Goal: Information Seeking & Learning: Learn about a topic

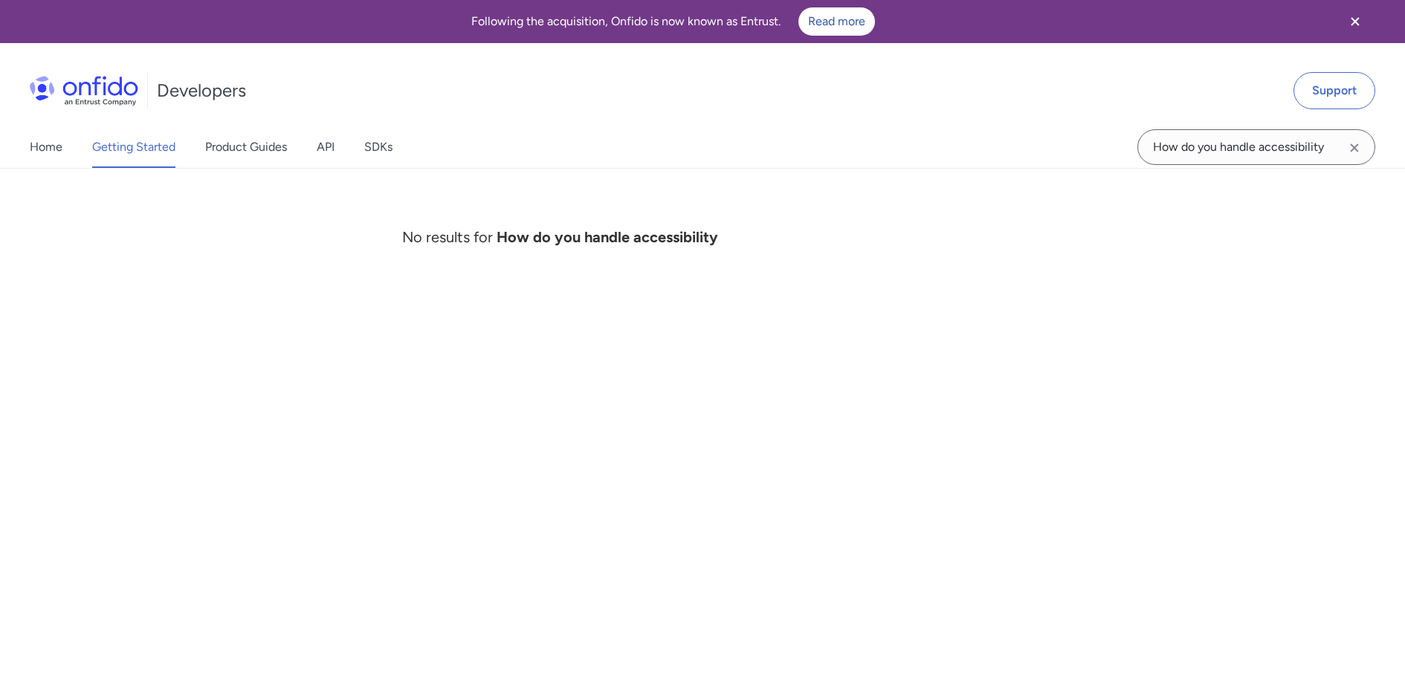
click at [1257, 152] on input "How do you handle accessibility" at bounding box center [1256, 147] width 238 height 36
type input "accessibility"
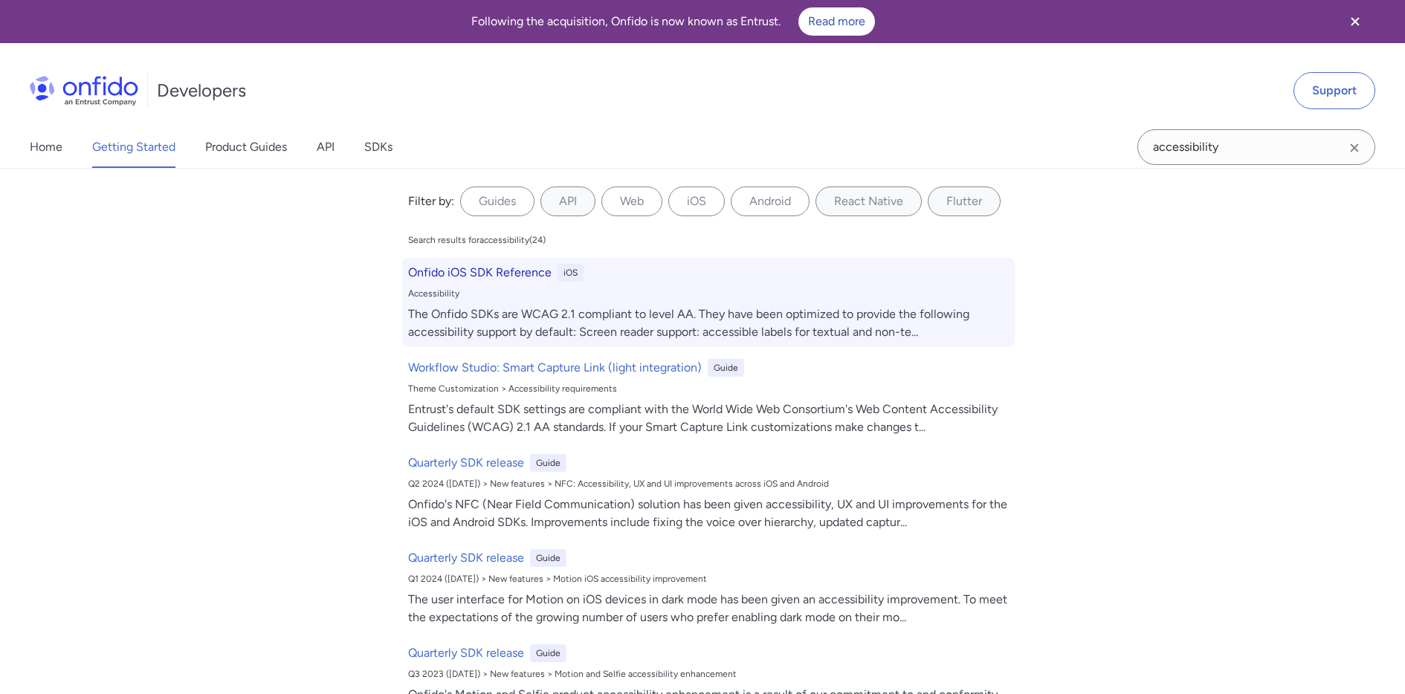
click at [499, 268] on h6 "Onfido iOS SDK Reference" at bounding box center [479, 273] width 143 height 18
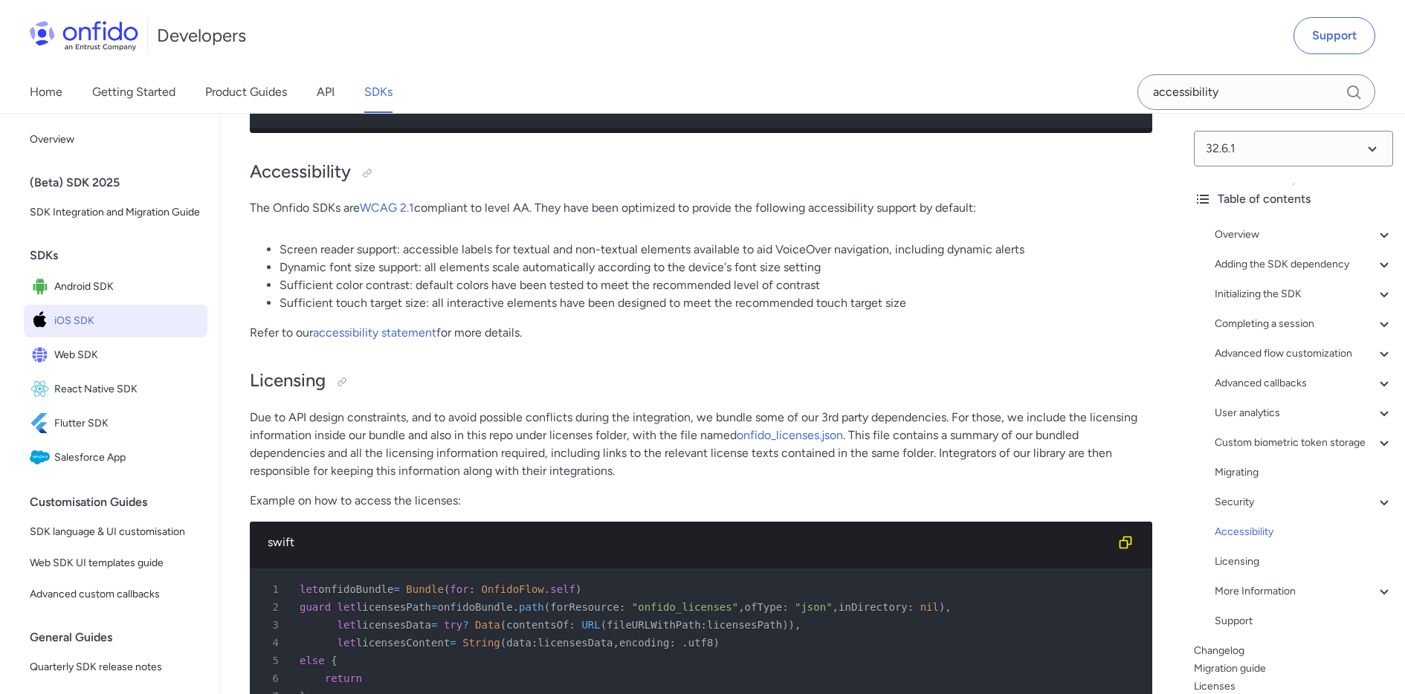
scroll to position [41105, 0]
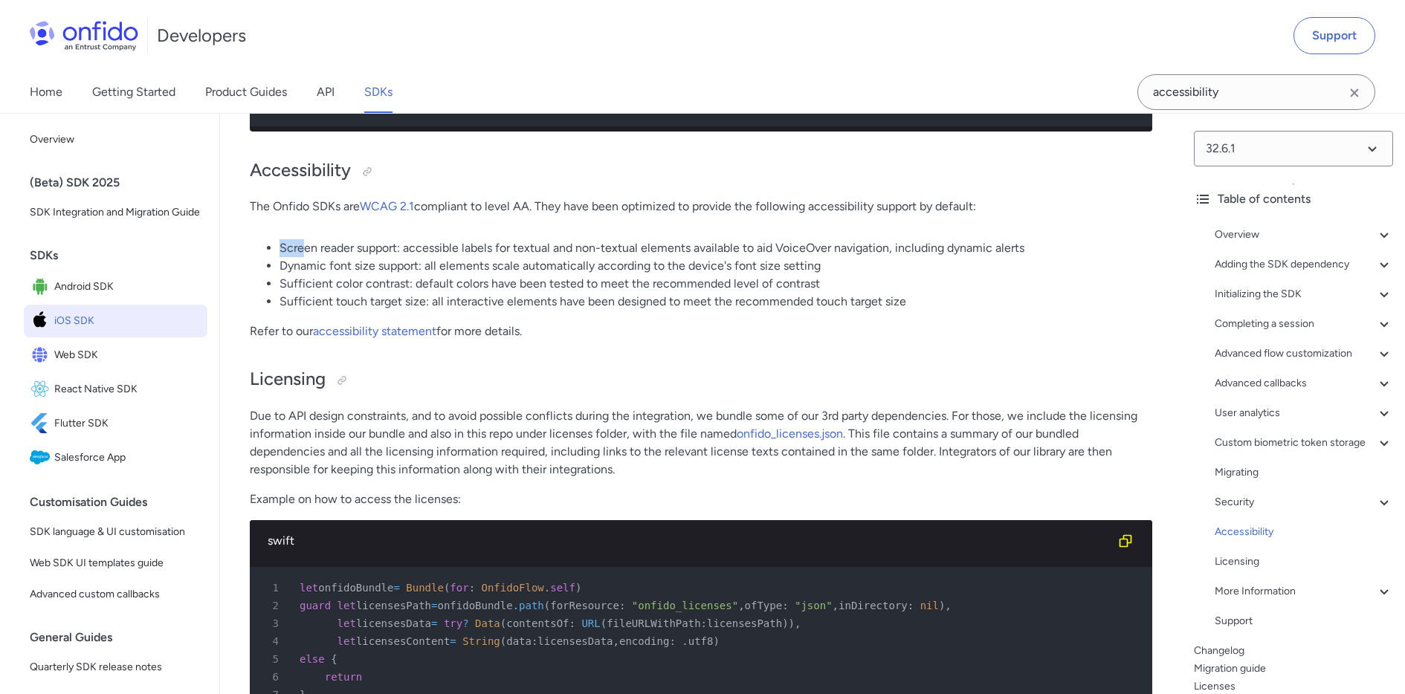
drag, startPoint x: 280, startPoint y: 245, endPoint x: 302, endPoint y: 250, distance: 22.2
click at [302, 250] on li "Screen reader support: accessible labels for textual and non-textual elements a…" at bounding box center [715, 248] width 872 height 18
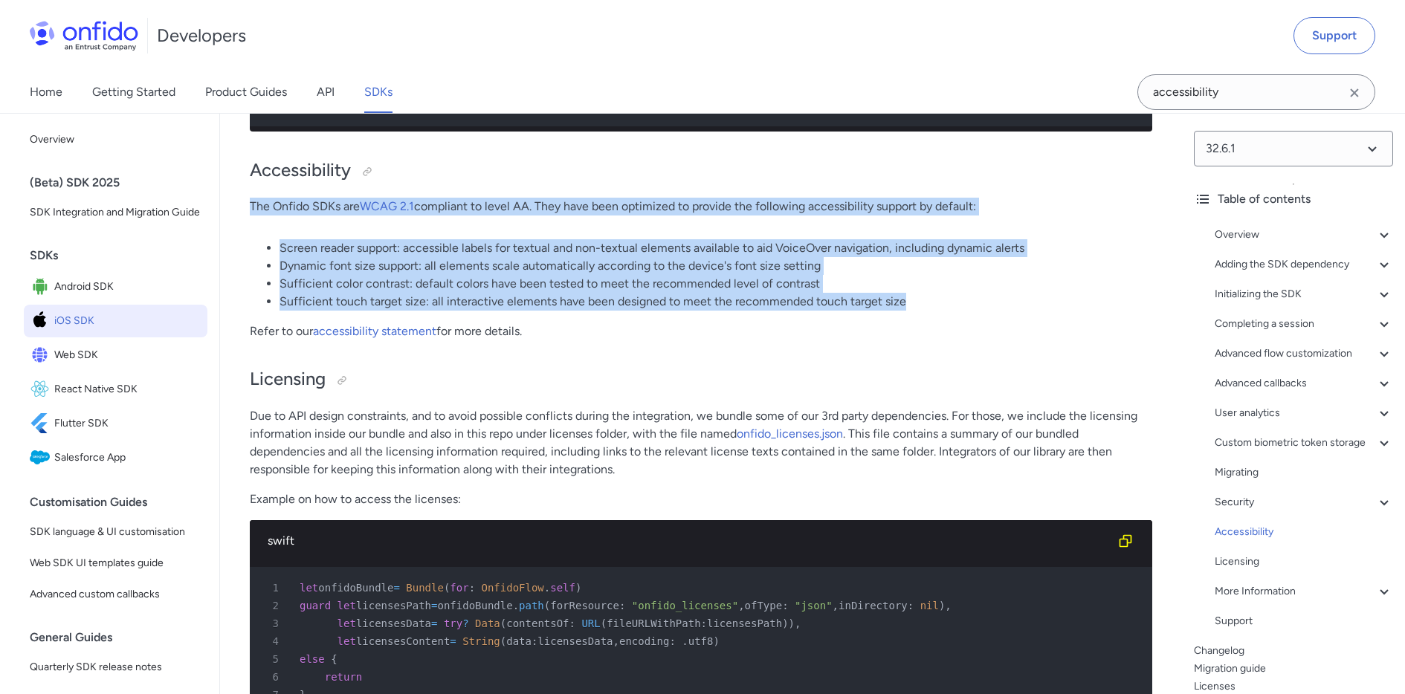
drag, startPoint x: 250, startPoint y: 207, endPoint x: 935, endPoint y: 306, distance: 692.4
copy div "The Onfido SDKs are WCAG 2.1 compliant to level AA. They have been optimized to…"
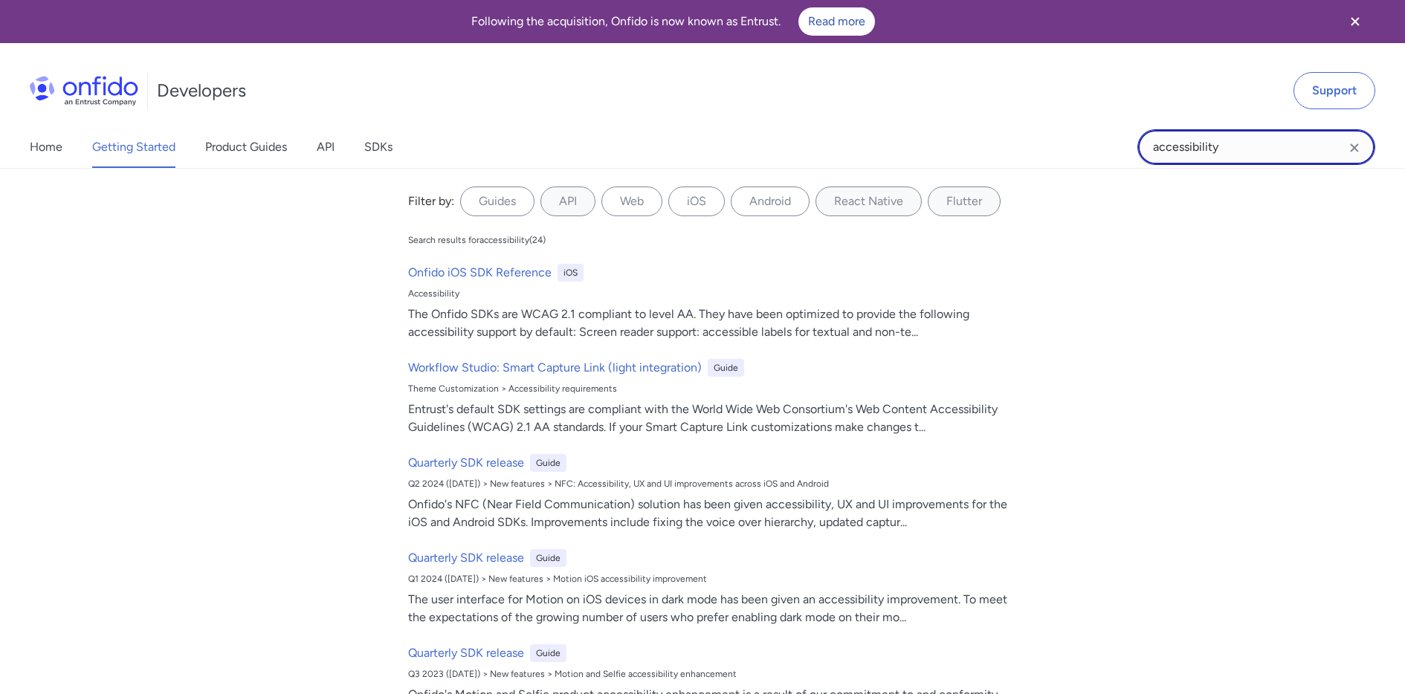
click at [1272, 143] on input "accessibility" at bounding box center [1256, 147] width 238 height 36
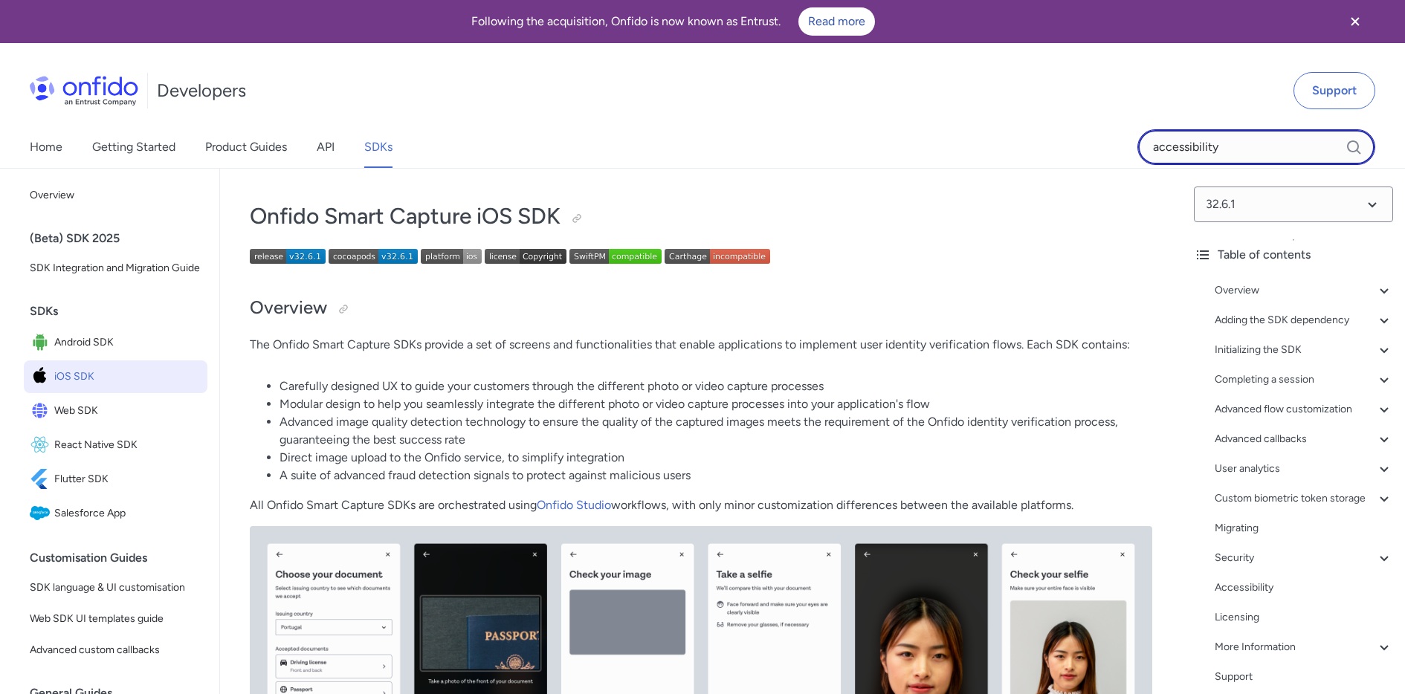
scroll to position [41105, 0]
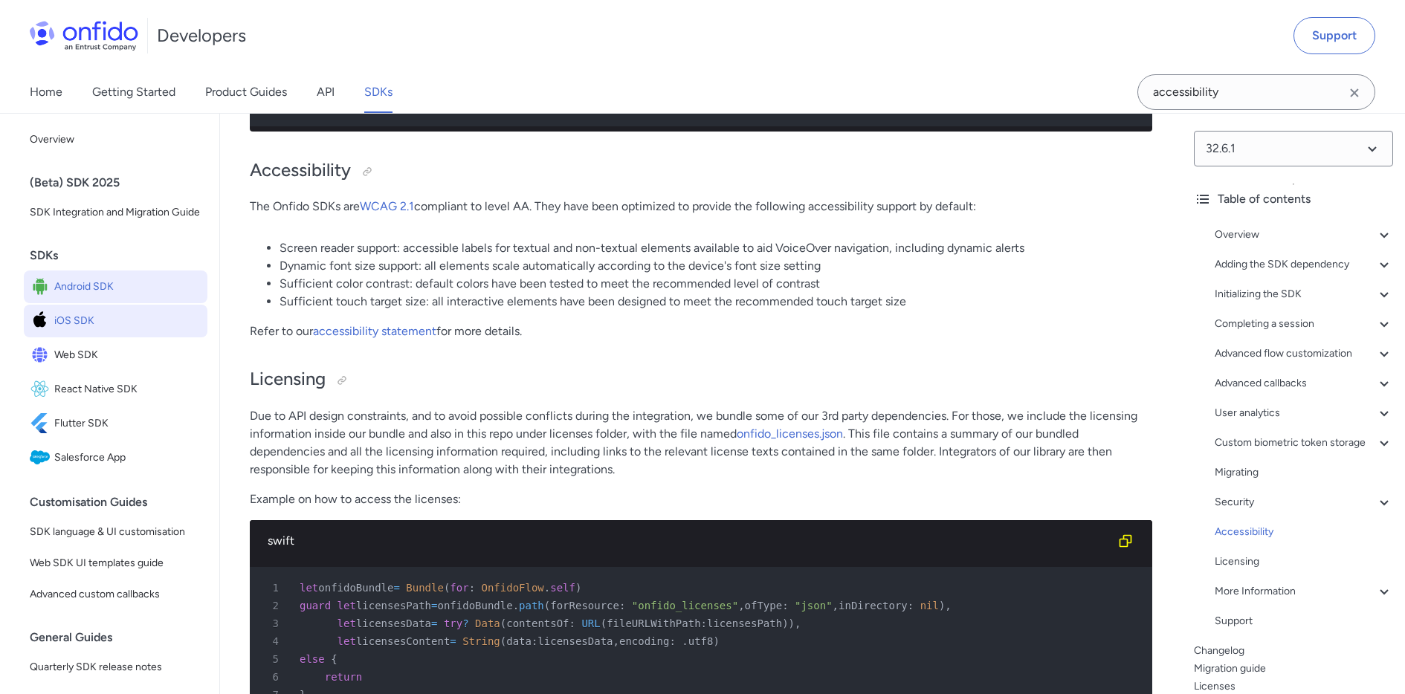
click at [88, 281] on span "Android SDK" at bounding box center [127, 286] width 147 height 21
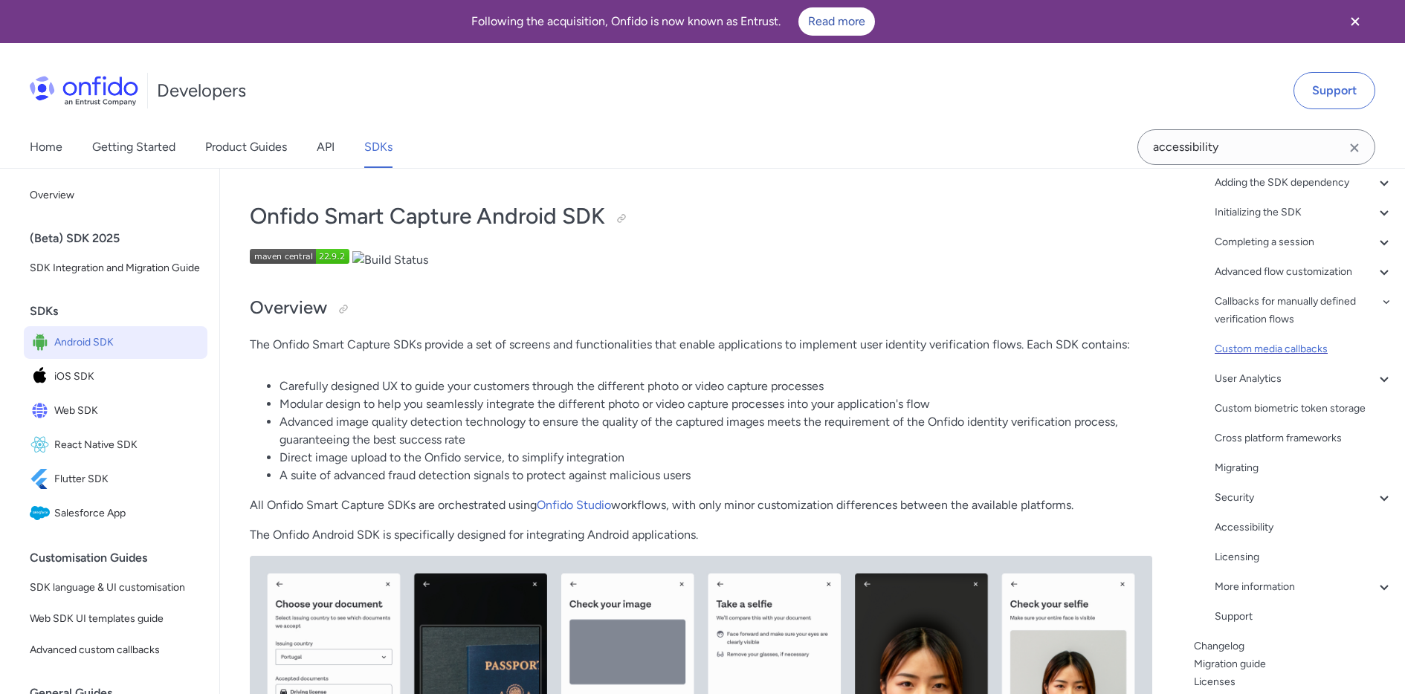
scroll to position [137, 0]
click at [1249, 522] on div "Accessibility" at bounding box center [1303, 528] width 178 height 18
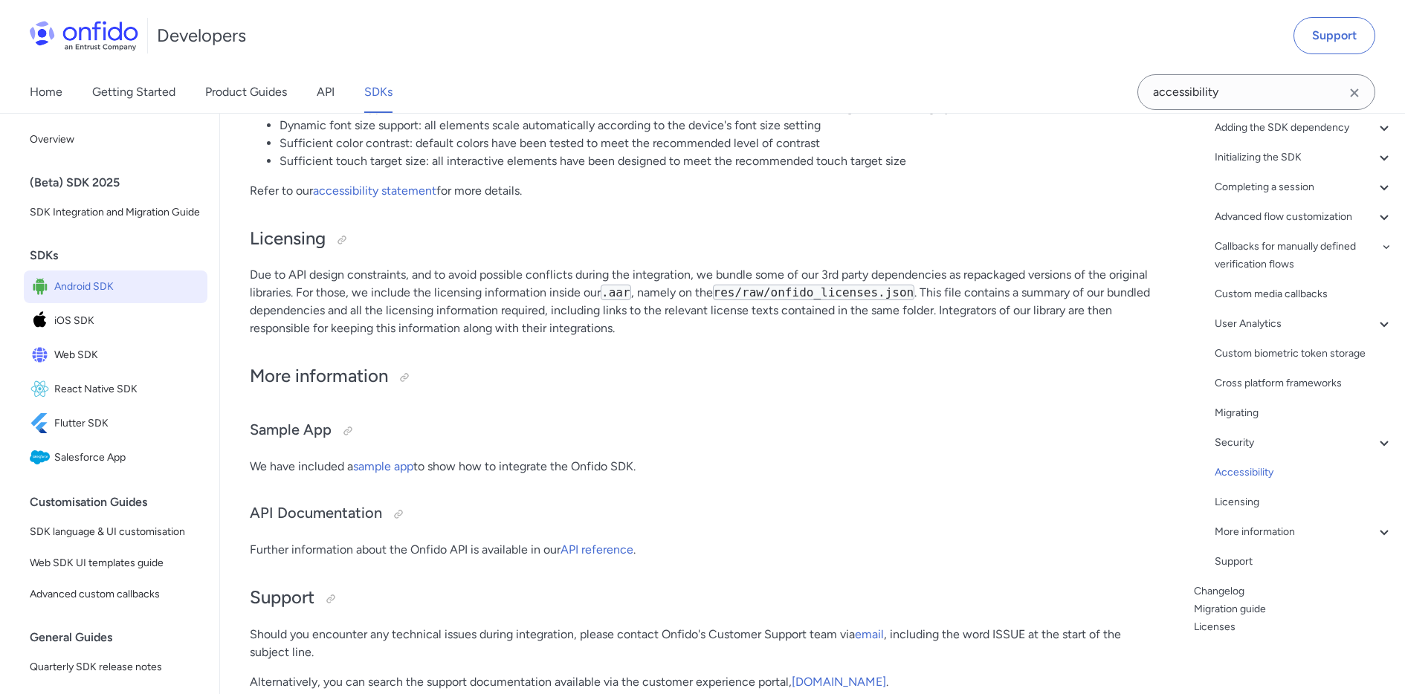
scroll to position [31579, 0]
click at [110, 351] on span "Web SDK" at bounding box center [127, 355] width 147 height 21
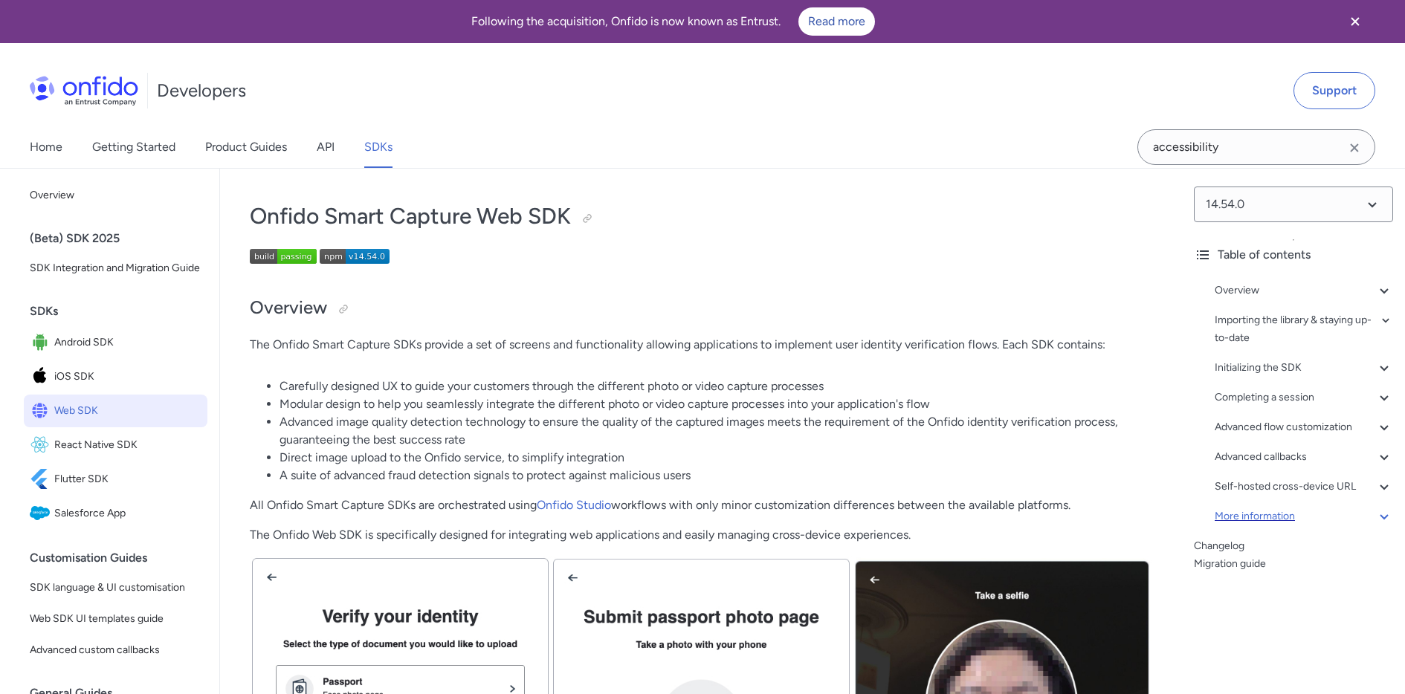
click at [1383, 515] on icon at bounding box center [1384, 517] width 18 height 18
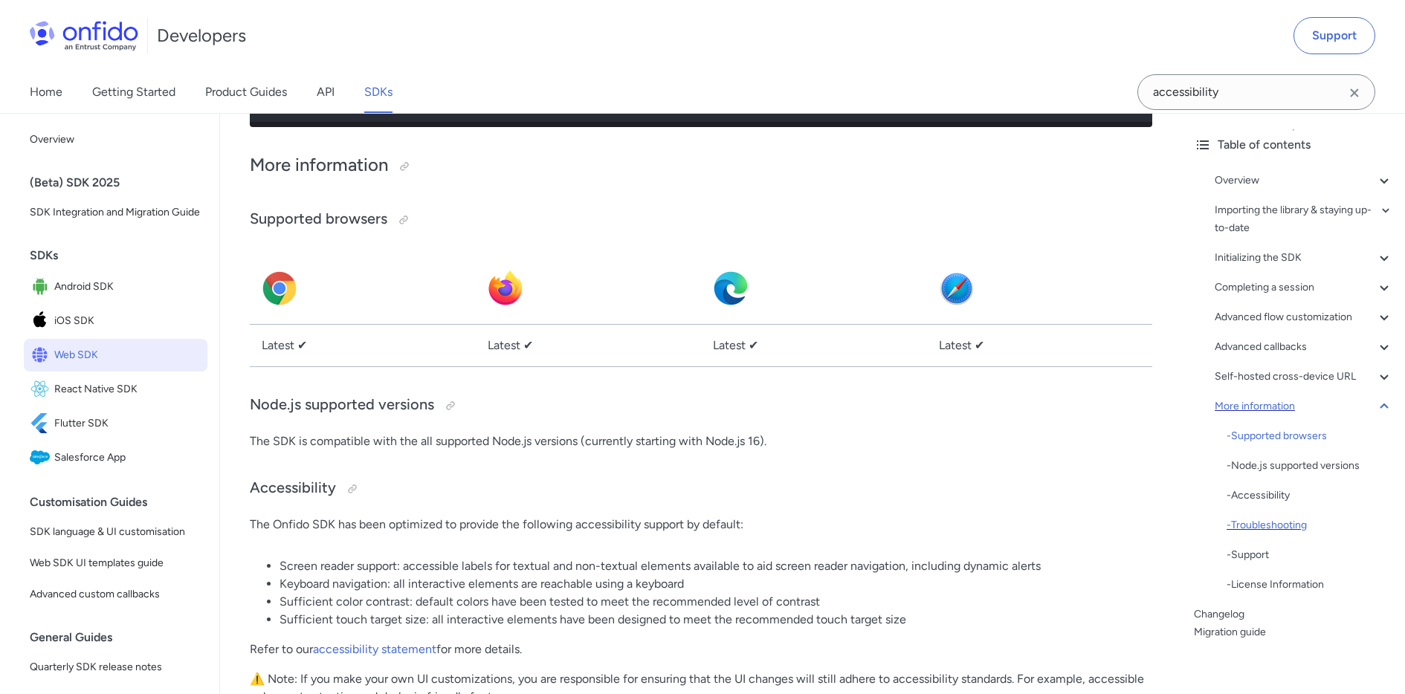
scroll to position [56, 0]
click at [1246, 490] on div "- Accessibility" at bounding box center [1309, 494] width 166 height 18
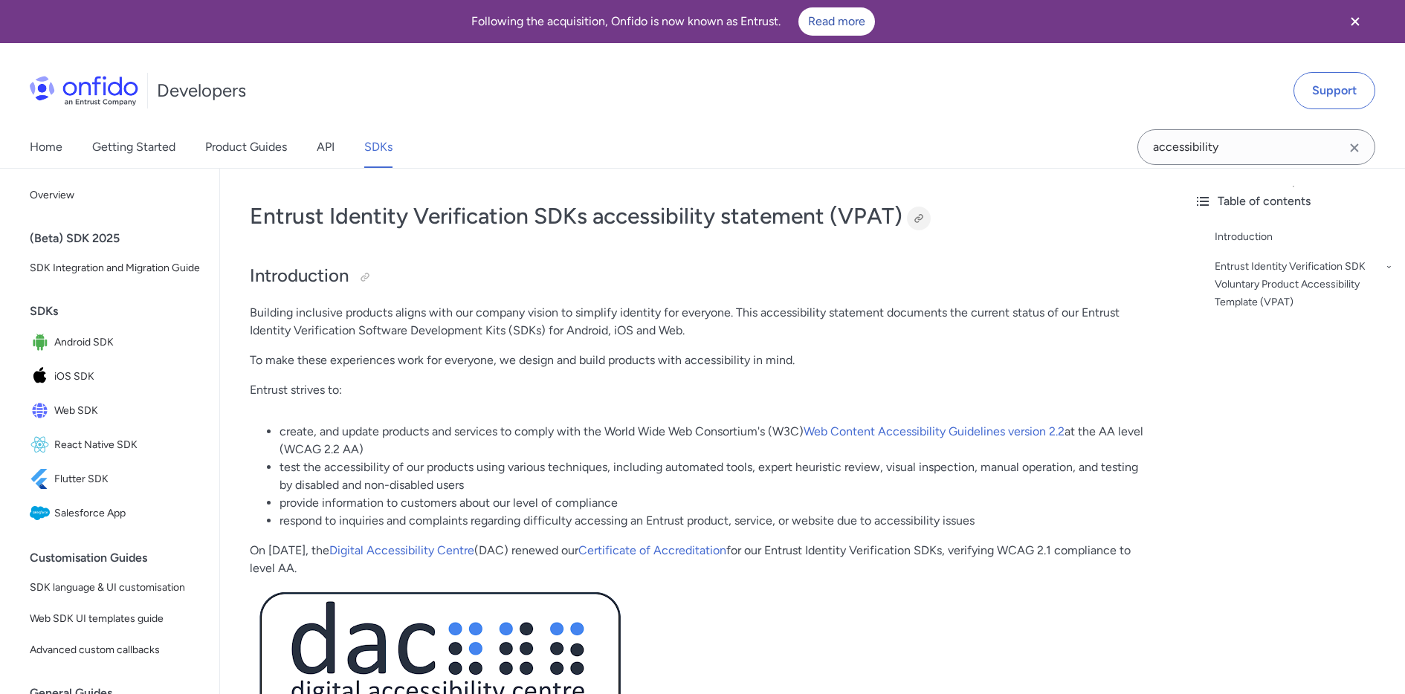
click at [919, 216] on div at bounding box center [919, 219] width 12 height 12
